Goal: Task Accomplishment & Management: Use online tool/utility

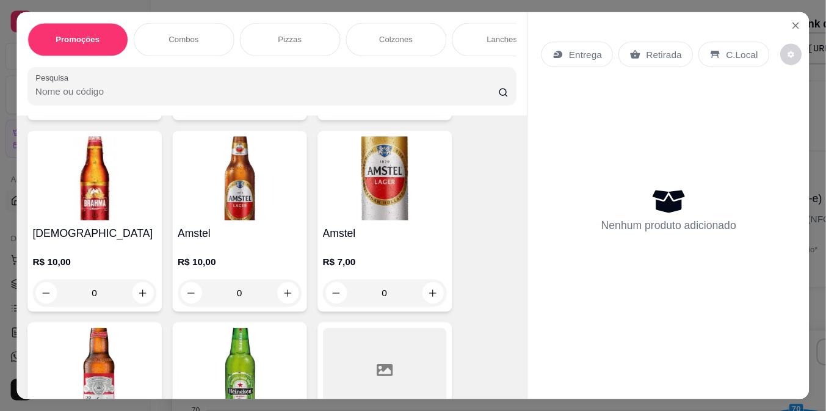
scroll to position [3636, 0]
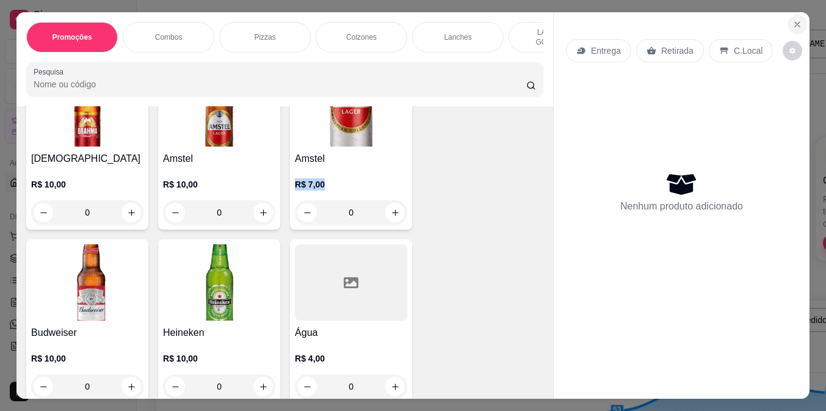
click at [750, 15] on button "Close" at bounding box center [798, 25] width 20 height 20
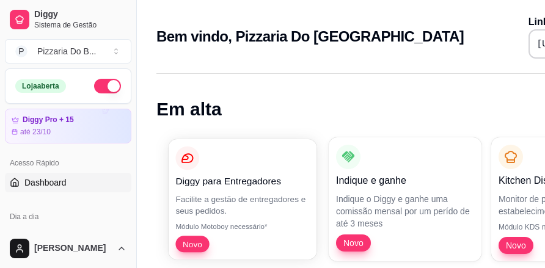
click at [212, 169] on div "Diggy para Entregadores" at bounding box center [242, 168] width 134 height 42
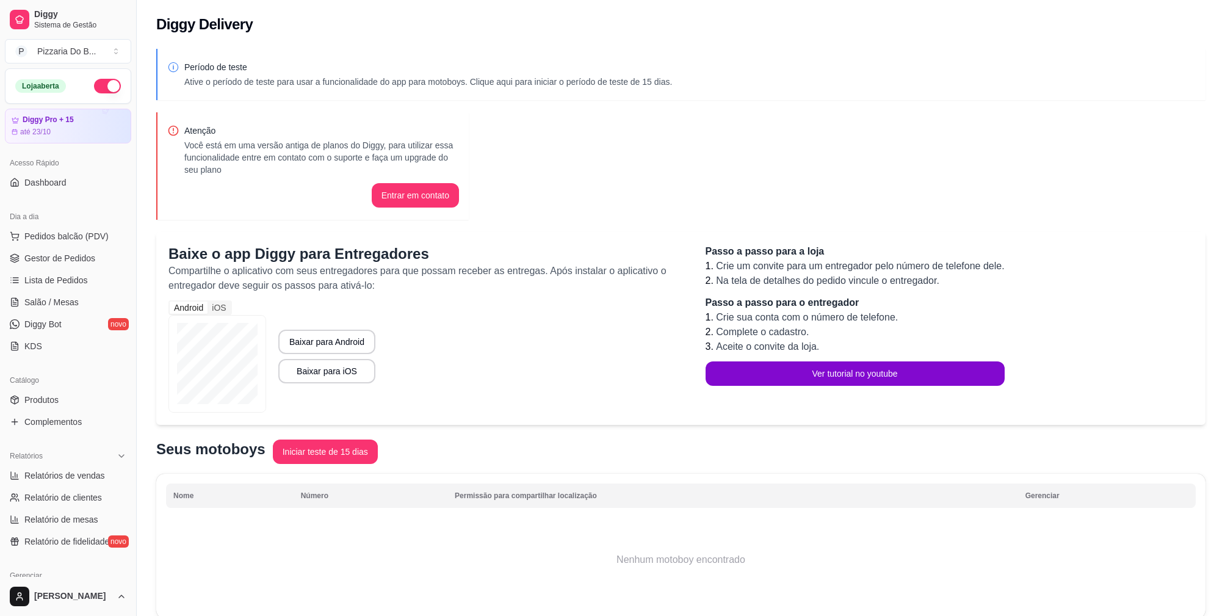
click at [339, 227] on div "Período de teste Ative o período de teste para usar a funcionalidade do app par…" at bounding box center [681, 338] width 1089 height 592
click at [750, 132] on div "Período de teste Ative o período de teste para usar a funcionalidade do app par…" at bounding box center [681, 338] width 1089 height 592
click at [59, 244] on button "Pedidos balcão (PDV)" at bounding box center [68, 236] width 126 height 20
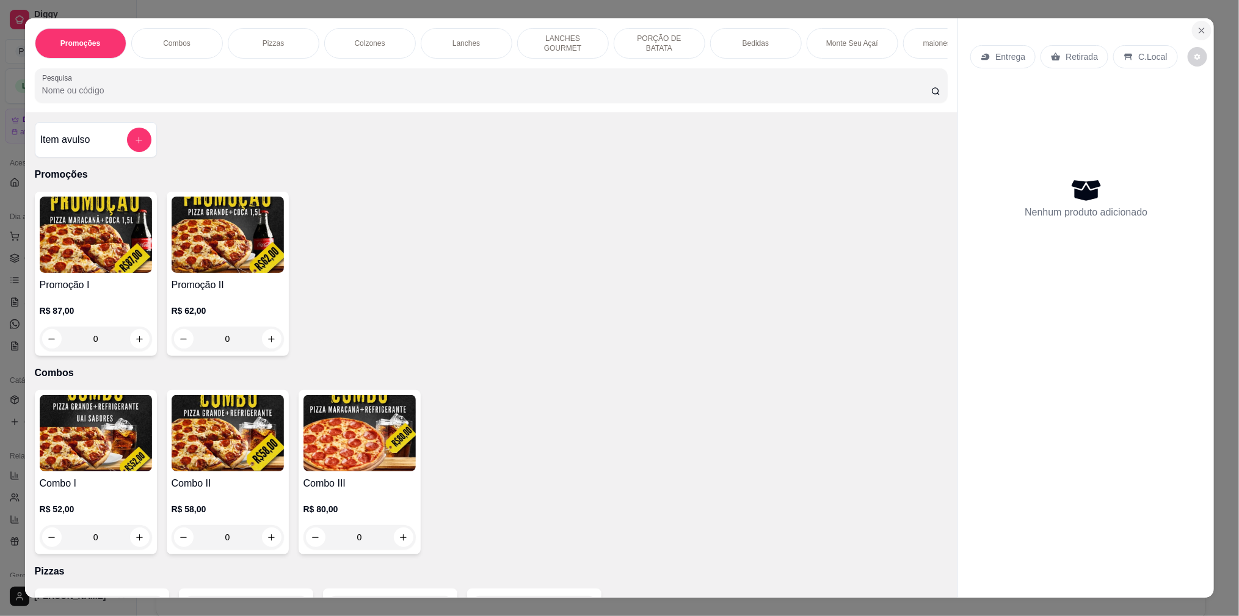
click at [750, 34] on icon "Close" at bounding box center [1202, 31] width 10 height 10
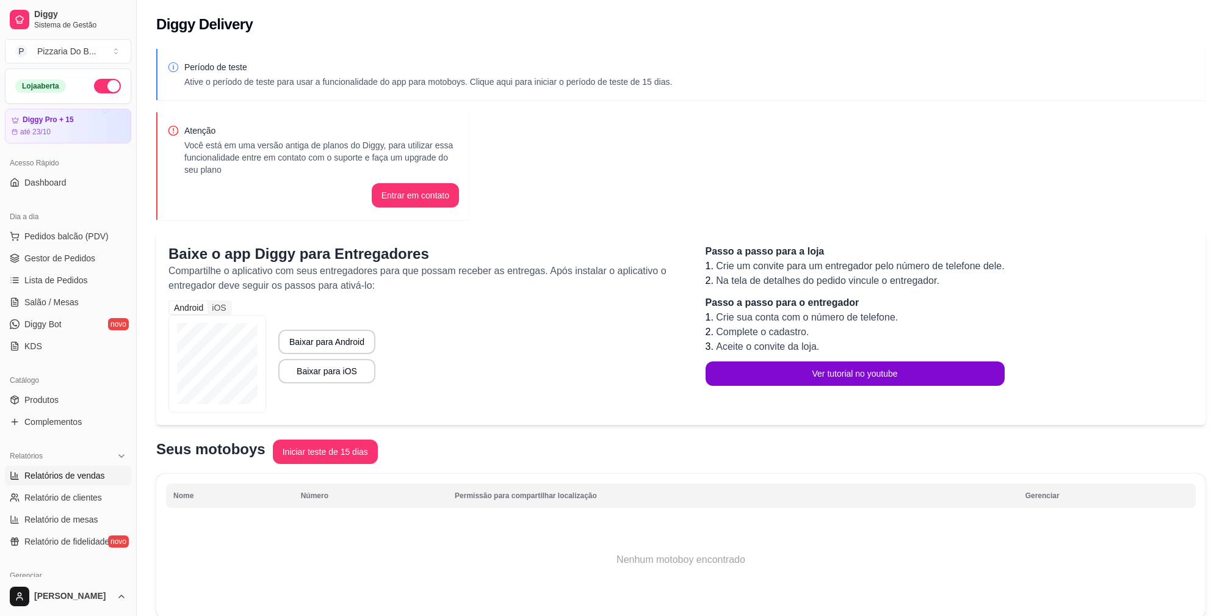
click at [79, 373] on span "Relatórios de vendas" at bounding box center [64, 475] width 81 height 12
select select "ALL"
select select "0"
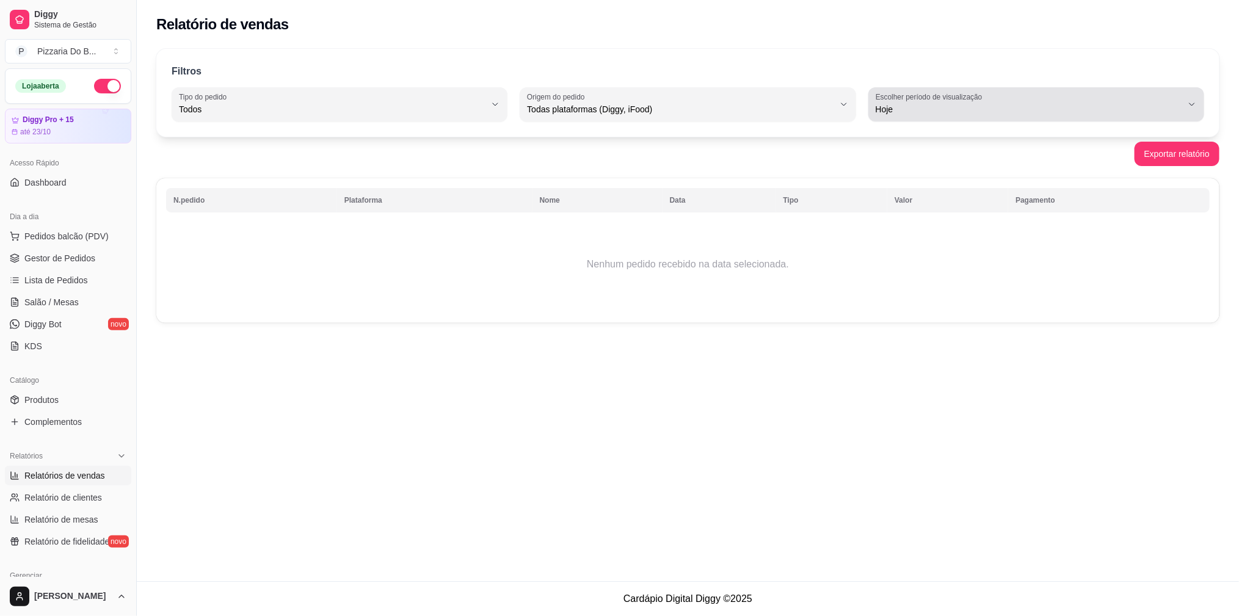
click at [750, 105] on span "Hoje" at bounding box center [1028, 109] width 306 height 12
click at [750, 264] on span "Customizado" at bounding box center [1030, 258] width 292 height 12
type input "-1"
select select "-1"
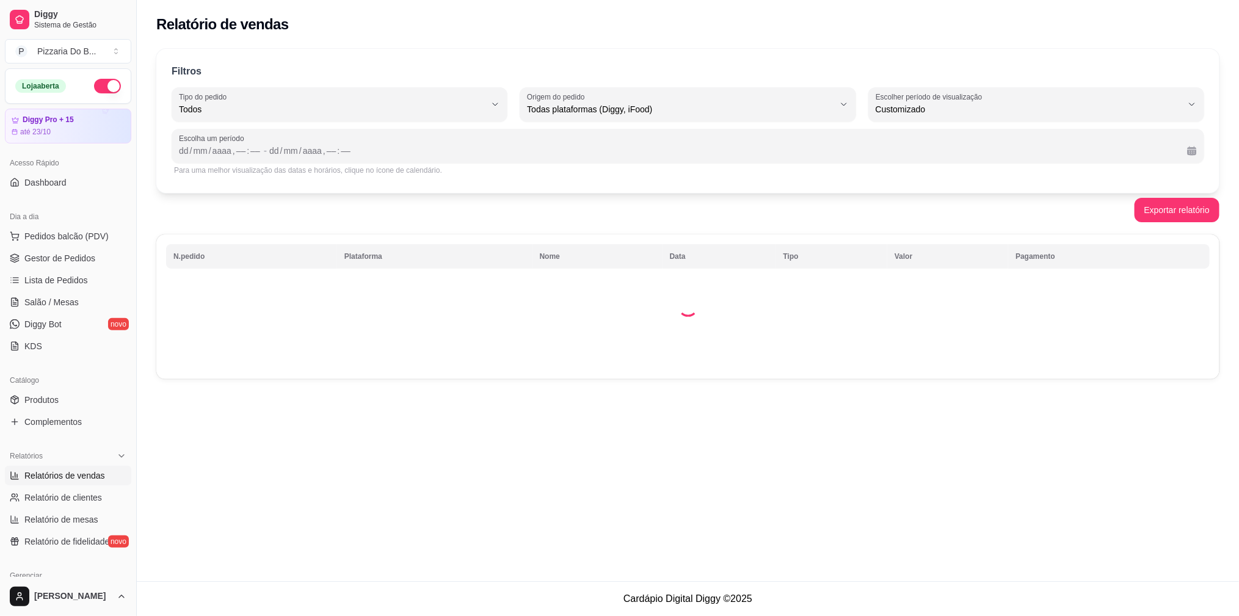
scroll to position [11, 0]
click at [187, 149] on div "dd" at bounding box center [184, 151] width 12 height 12
click at [267, 152] on div "dd" at bounding box center [269, 151] width 12 height 12
click at [750, 209] on button "Exportar relatório" at bounding box center [1176, 210] width 85 height 24
click at [750, 373] on div "Relatório de vendas Filtros ALL Tipo do pedido Todos Entrega Retirada Mesa Cons…" at bounding box center [688, 290] width 1102 height 581
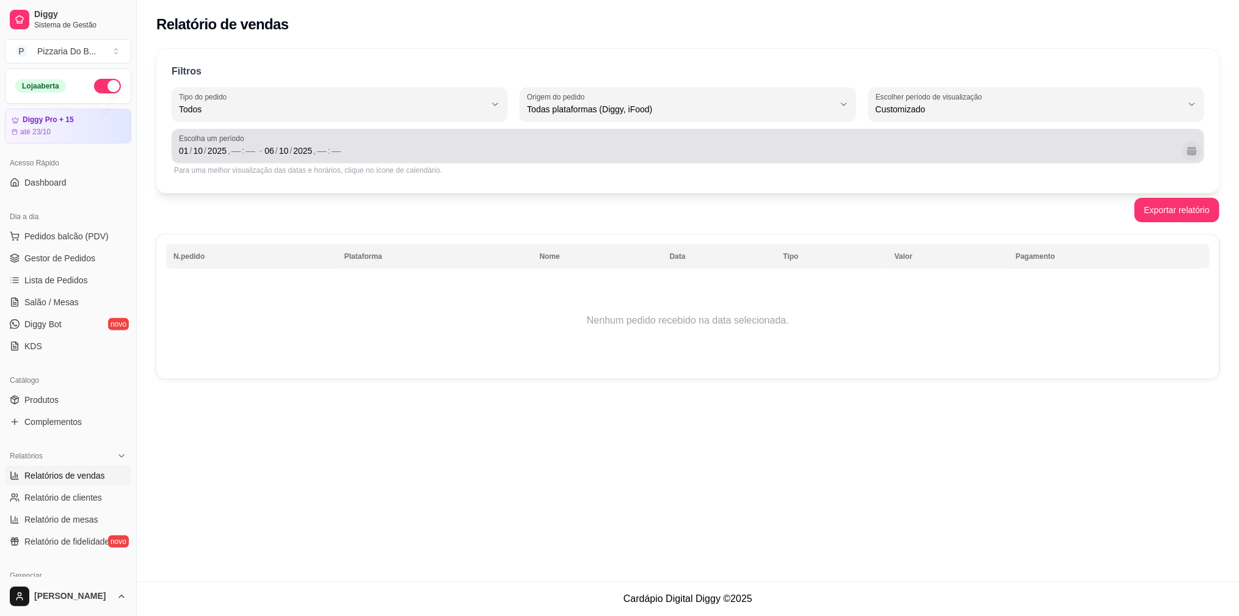
click at [750, 156] on button "Calendário" at bounding box center [1192, 151] width 20 height 20
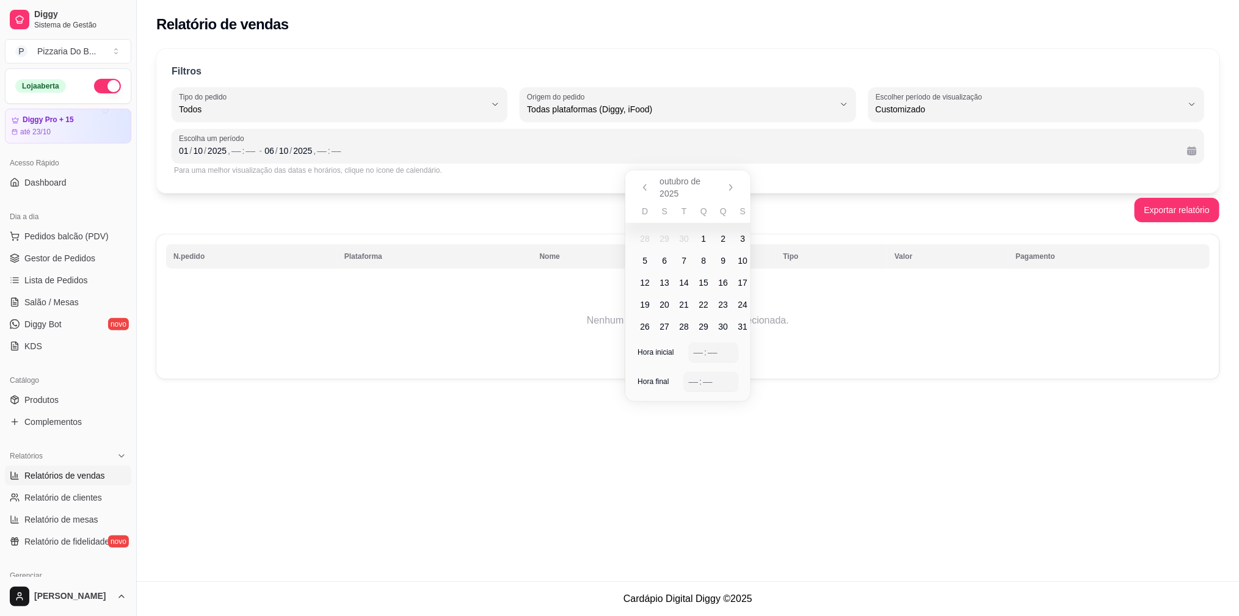
click at [701, 233] on span "1" at bounding box center [703, 239] width 5 height 12
click at [664, 264] on span "6" at bounding box center [664, 261] width 5 height 12
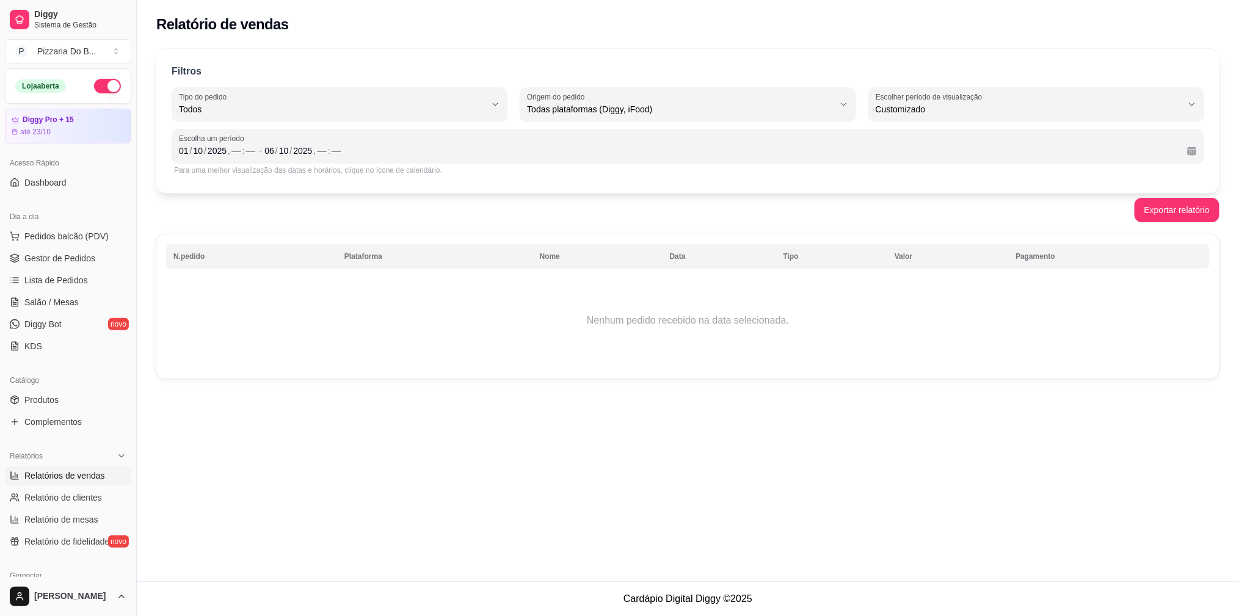
click at [413, 373] on div "Relatório de vendas Filtros ALL Tipo do pedido Todos Entrega Retirada Mesa Cons…" at bounding box center [688, 290] width 1102 height 581
click at [750, 111] on span "Customizado" at bounding box center [1028, 109] width 306 height 12
click at [750, 373] on div "Relatório de vendas Filtros ALL Tipo do pedido Todos Entrega Retirada Mesa Cons…" at bounding box center [688, 290] width 1102 height 581
click at [750, 227] on div "Filtros ALL Tipo do pedido Todos Entrega Retirada Mesa Consumo local Tipo do pe…" at bounding box center [688, 218] width 1102 height 352
click at [750, 207] on button "Exportar relatório" at bounding box center [1176, 210] width 85 height 24
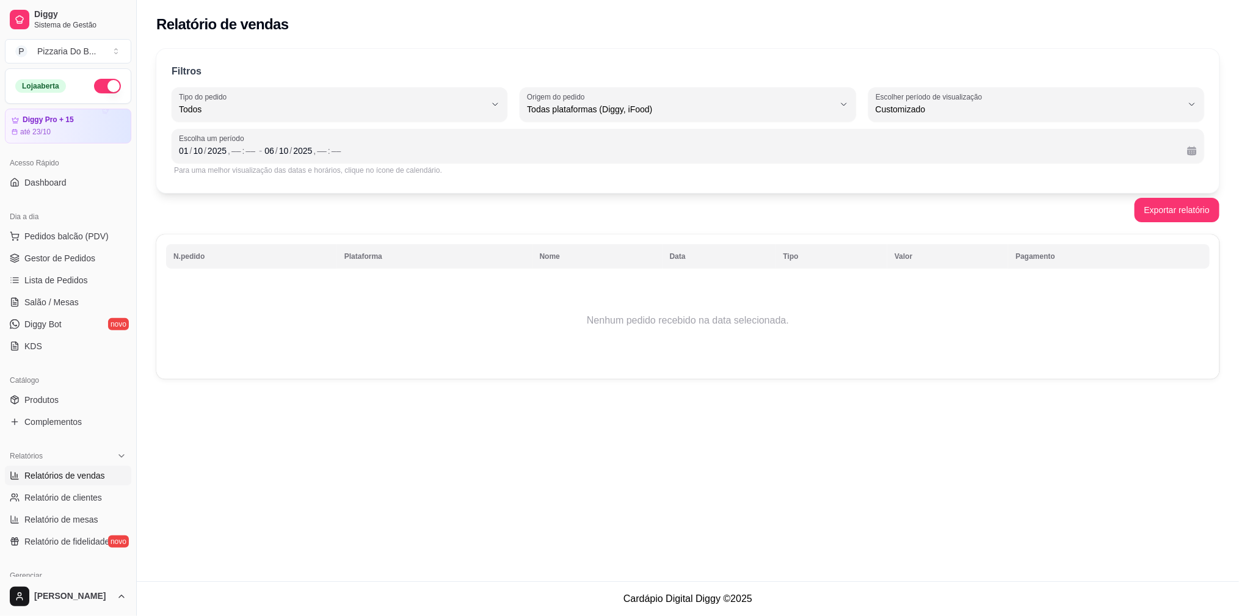
click at [750, 86] on div "Filtros ALL Tipo do pedido Todos Entrega Retirada Mesa Consumo local Tipo do pe…" at bounding box center [687, 121] width 1063 height 144
